Goal: Task Accomplishment & Management: Manage account settings

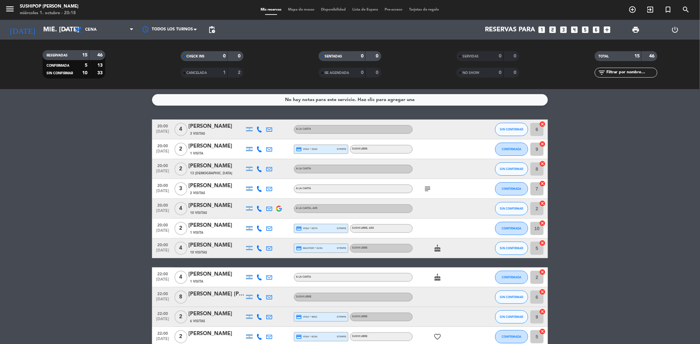
click at [226, 131] on div "3 Visitas" at bounding box center [216, 134] width 56 height 6
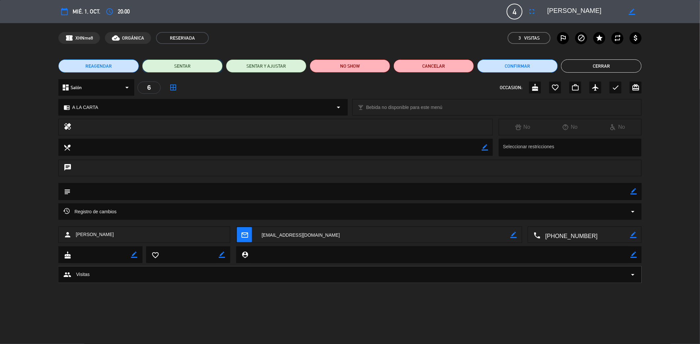
click at [181, 70] on button "SENTAR" at bounding box center [182, 65] width 80 height 13
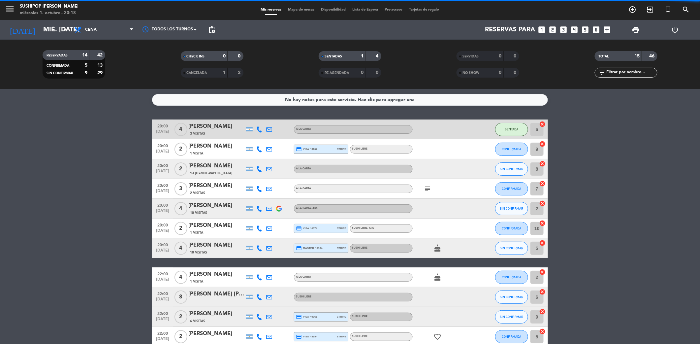
click at [173, 145] on div "2" at bounding box center [180, 148] width 15 height 19
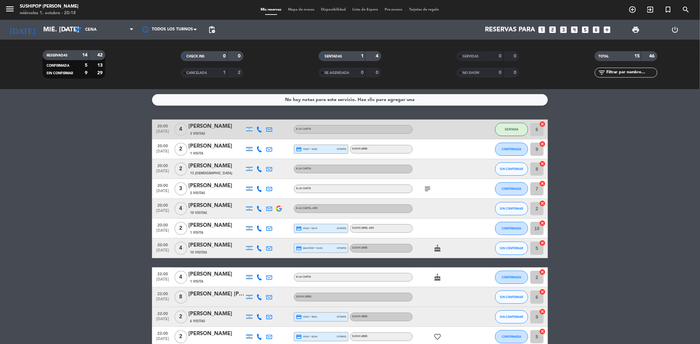
click at [194, 142] on div "[PERSON_NAME]" at bounding box center [216, 146] width 56 height 9
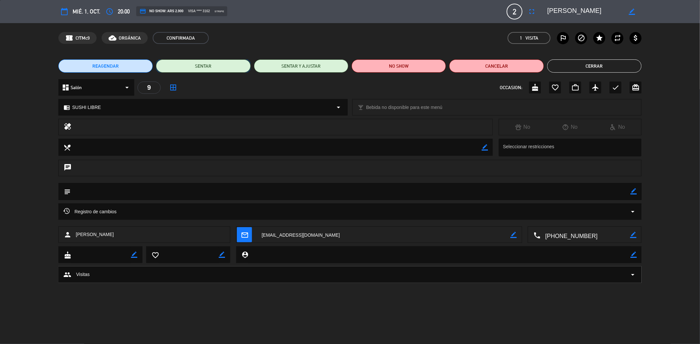
click at [210, 60] on button "SENTAR" at bounding box center [203, 65] width 94 height 13
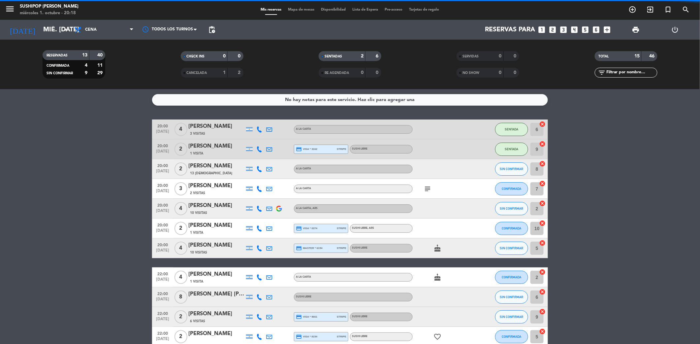
click at [200, 170] on span "13 [DEMOGRAPHIC_DATA]" at bounding box center [211, 172] width 42 height 5
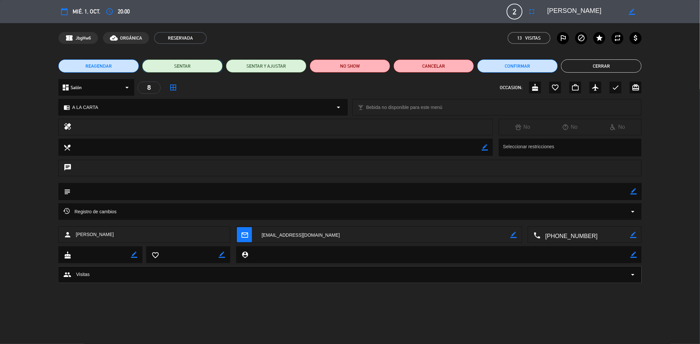
click at [201, 71] on button "SENTAR" at bounding box center [182, 65] width 80 height 13
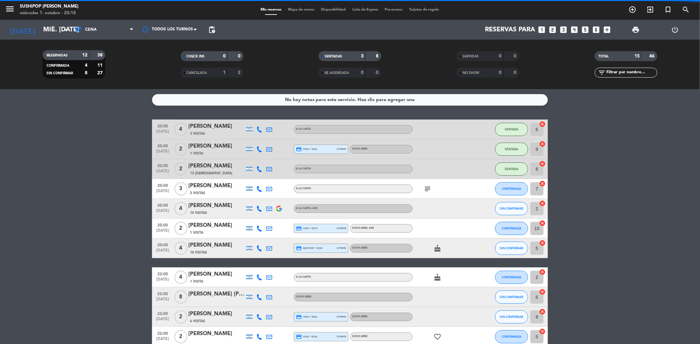
click at [227, 188] on div "[PERSON_NAME]" at bounding box center [216, 185] width 56 height 9
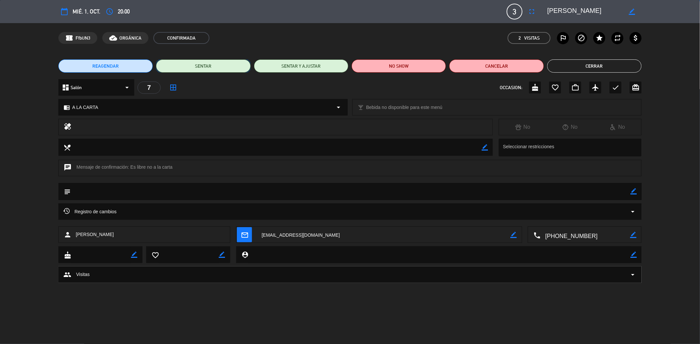
click at [222, 71] on button "SENTAR" at bounding box center [203, 65] width 94 height 13
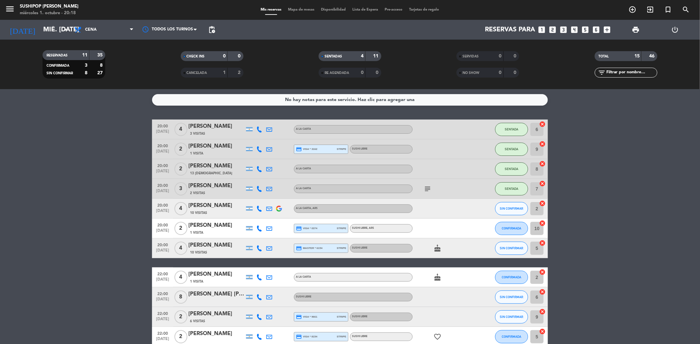
click at [207, 204] on div "[PERSON_NAME]" at bounding box center [216, 205] width 56 height 9
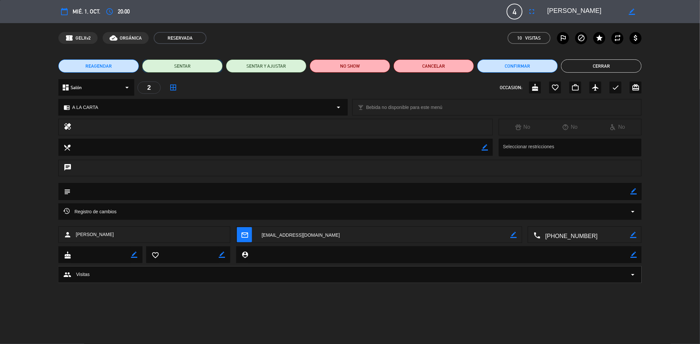
click at [200, 60] on button "SENTAR" at bounding box center [182, 65] width 80 height 13
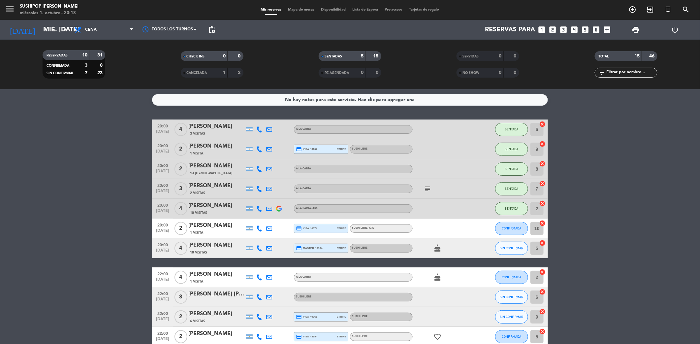
click at [200, 230] on span "1 Visita" at bounding box center [196, 232] width 13 height 5
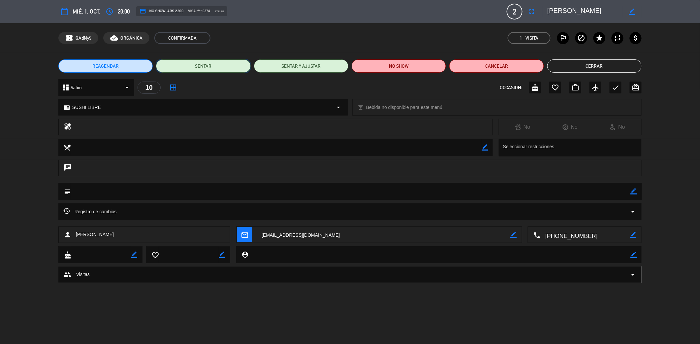
click at [219, 63] on button "SENTAR" at bounding box center [203, 65] width 94 height 13
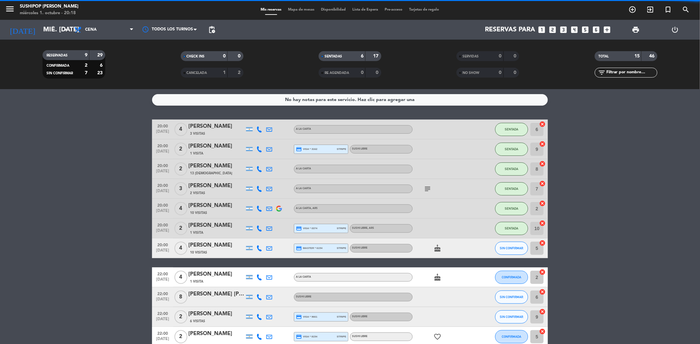
click at [218, 249] on div "10 Visitas" at bounding box center [216, 252] width 56 height 6
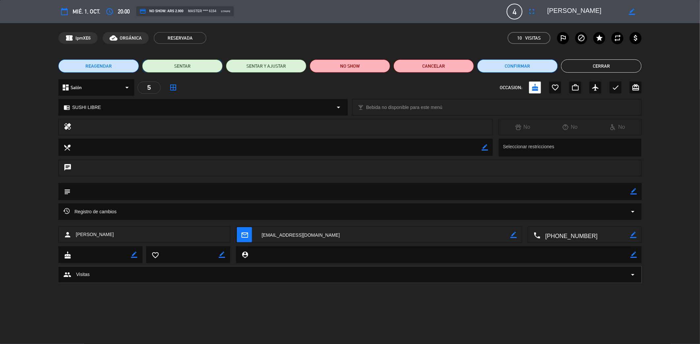
click at [201, 69] on button "SENTAR" at bounding box center [182, 65] width 80 height 13
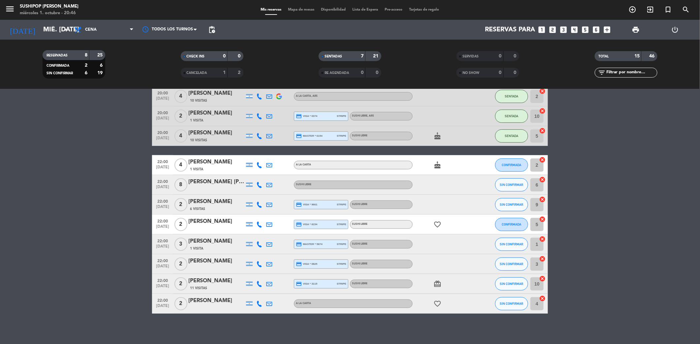
scroll to position [114, 0]
